Goal: Check status: Check status

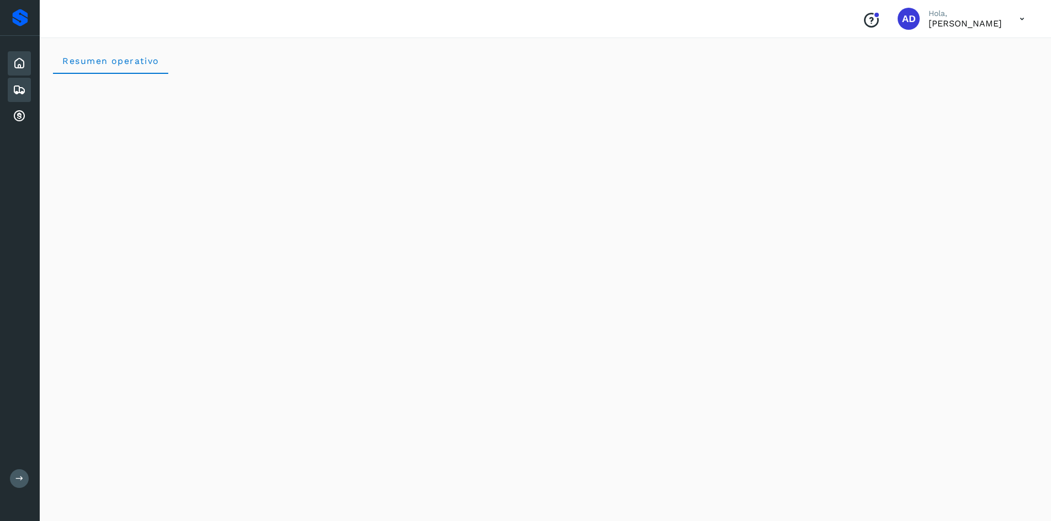
click at [23, 93] on icon at bounding box center [19, 89] width 13 height 13
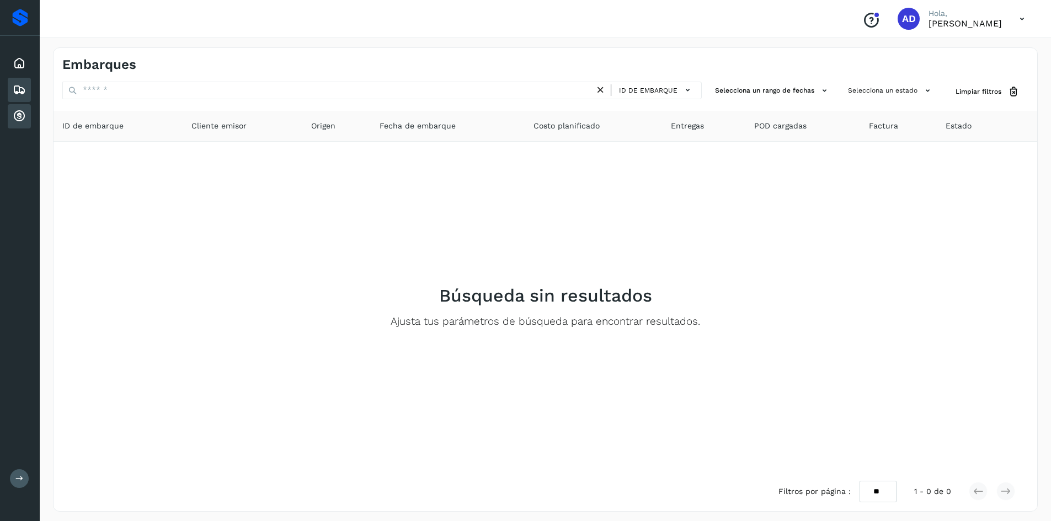
click at [13, 110] on icon at bounding box center [19, 116] width 13 height 13
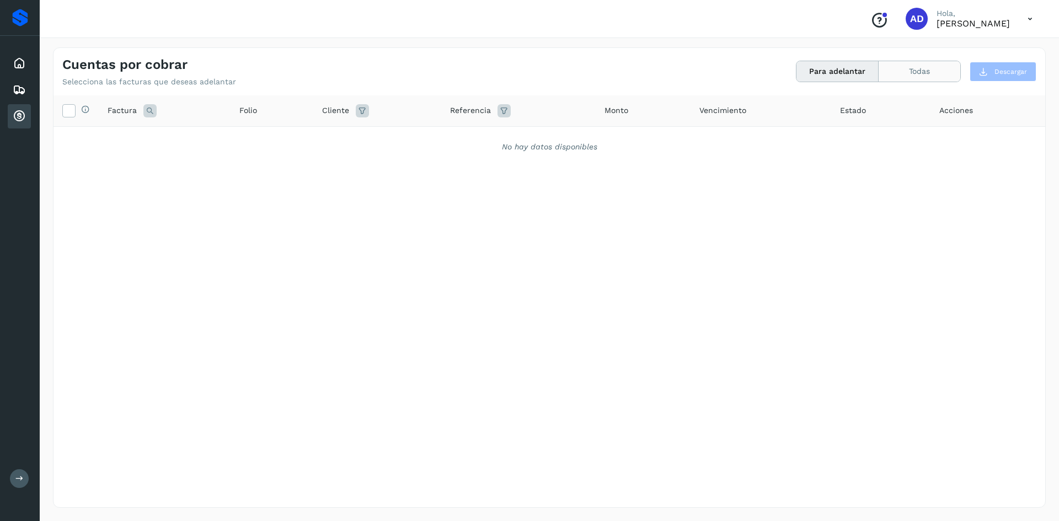
click at [906, 76] on button "Todas" at bounding box center [920, 71] width 82 height 20
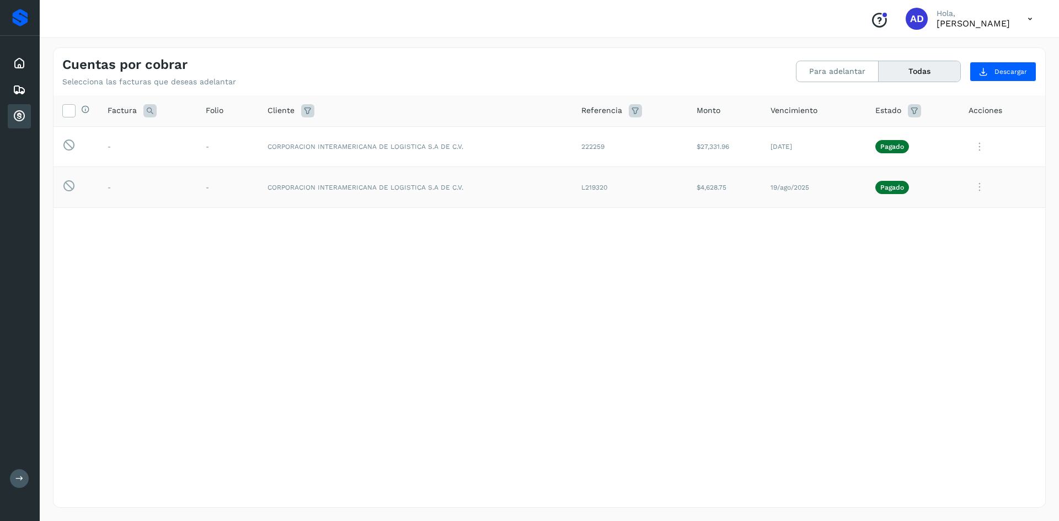
click at [978, 185] on icon at bounding box center [979, 187] width 22 height 23
click at [949, 281] on button "CEP" at bounding box center [970, 278] width 131 height 21
click at [977, 147] on icon at bounding box center [979, 147] width 22 height 23
click at [940, 241] on button "CEP" at bounding box center [970, 238] width 131 height 21
click at [983, 180] on icon at bounding box center [979, 187] width 22 height 23
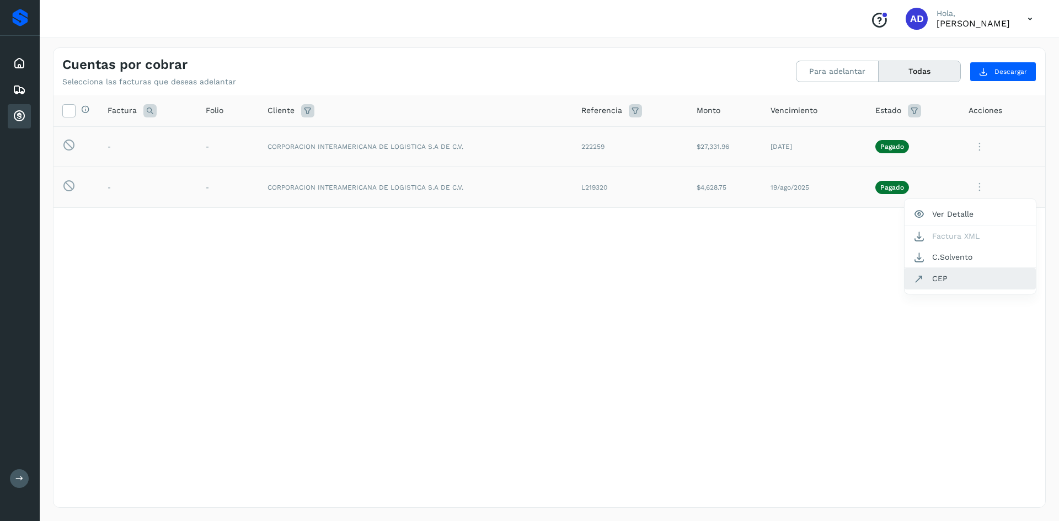
click at [948, 287] on button "CEP" at bounding box center [970, 278] width 131 height 21
